Goal: Transaction & Acquisition: Purchase product/service

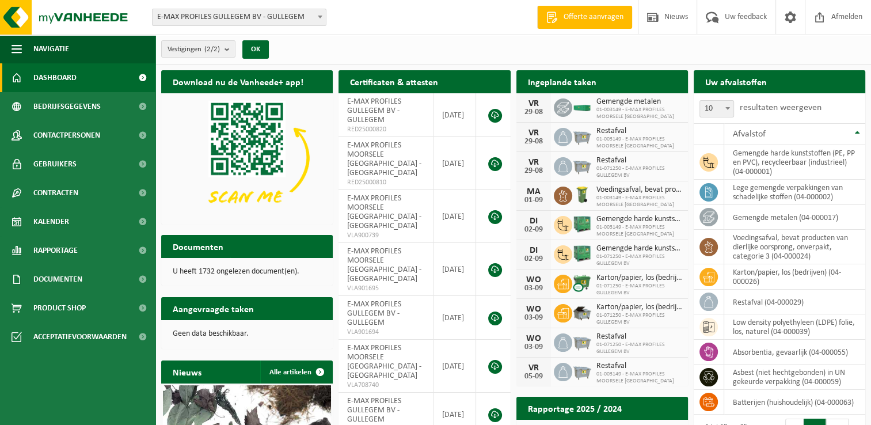
click at [325, 13] on span at bounding box center [320, 16] width 12 height 15
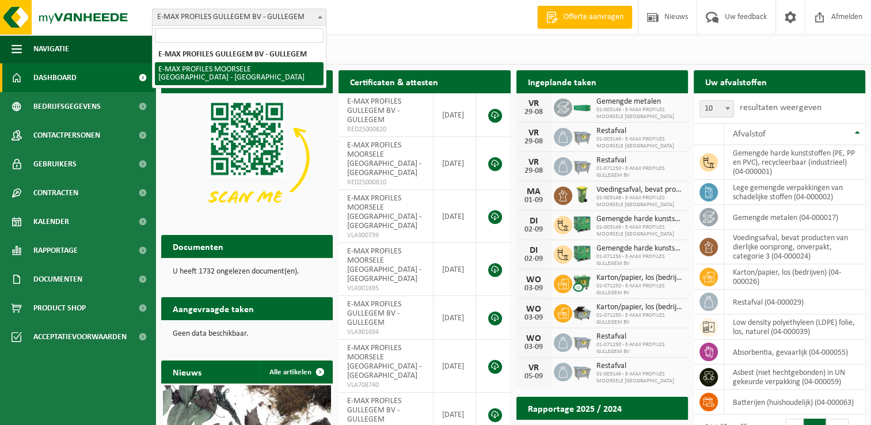
select select "172"
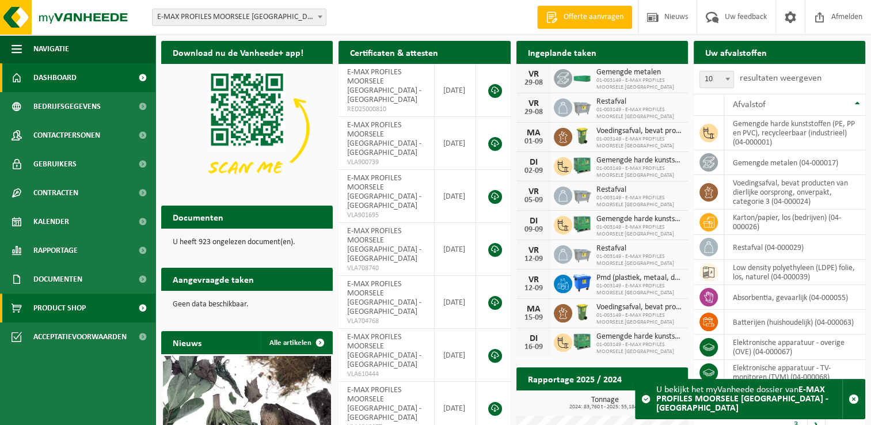
click at [75, 310] on span "Product Shop" at bounding box center [59, 308] width 52 height 29
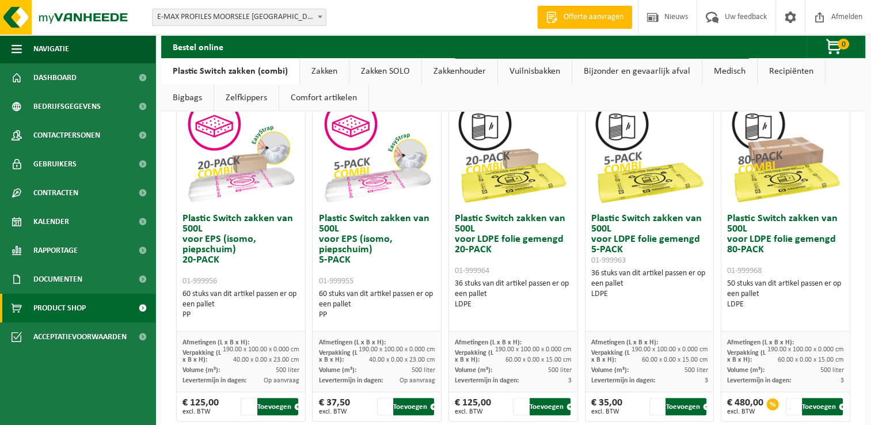
scroll to position [461, 0]
